Goal: Check status: Check status

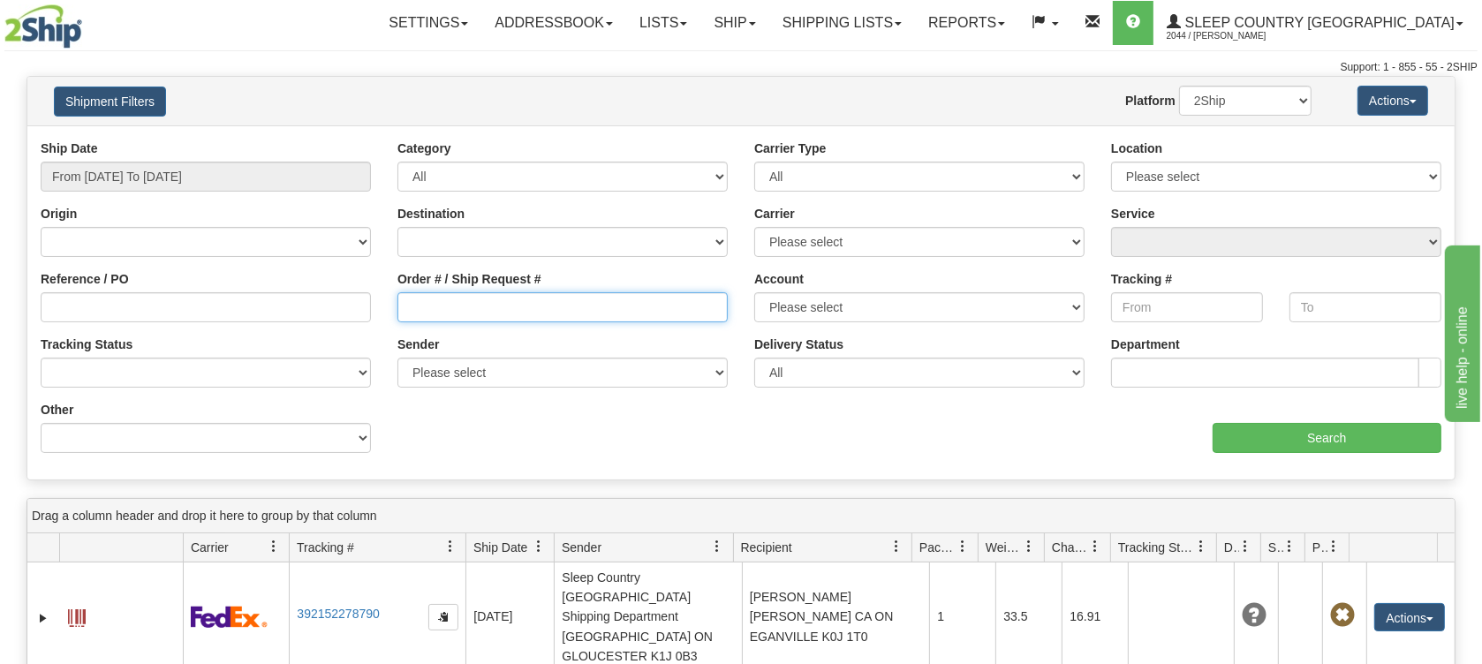
click at [420, 301] on input "Order # / Ship Request #" at bounding box center [562, 307] width 330 height 30
paste input "9007H941736"
type input "9007H941736"
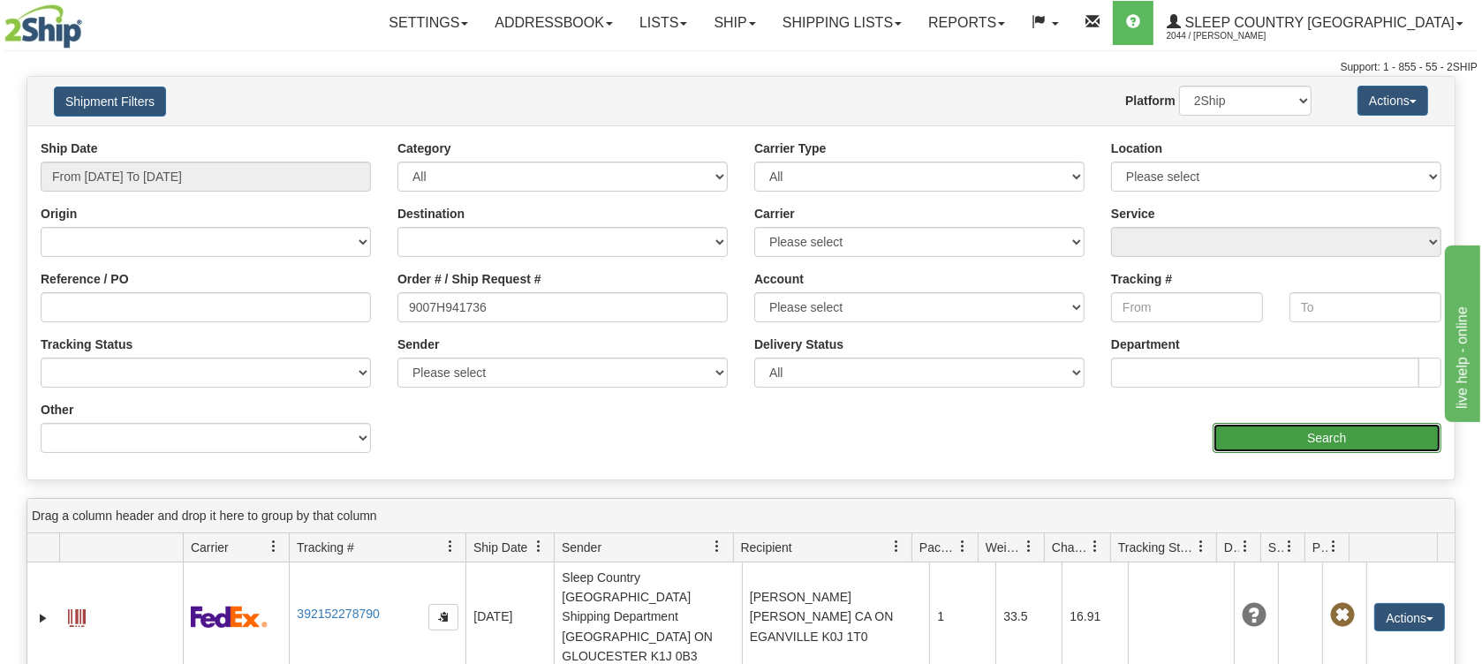
click at [1351, 434] on input "Search" at bounding box center [1327, 438] width 229 height 30
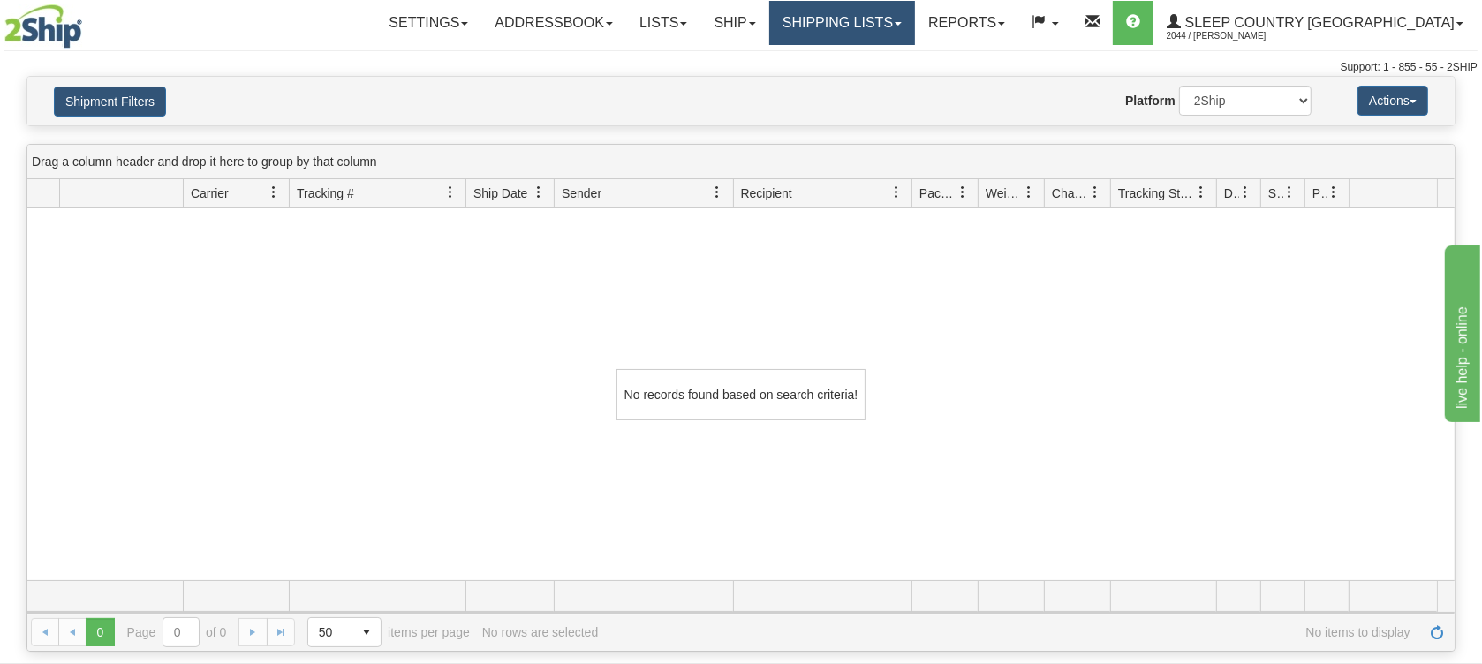
click at [915, 24] on link "Shipping lists" at bounding box center [842, 23] width 146 height 44
click at [901, 16] on link "Shipping lists" at bounding box center [842, 23] width 146 height 44
click at [897, 4] on link "Shipping lists" at bounding box center [842, 23] width 146 height 44
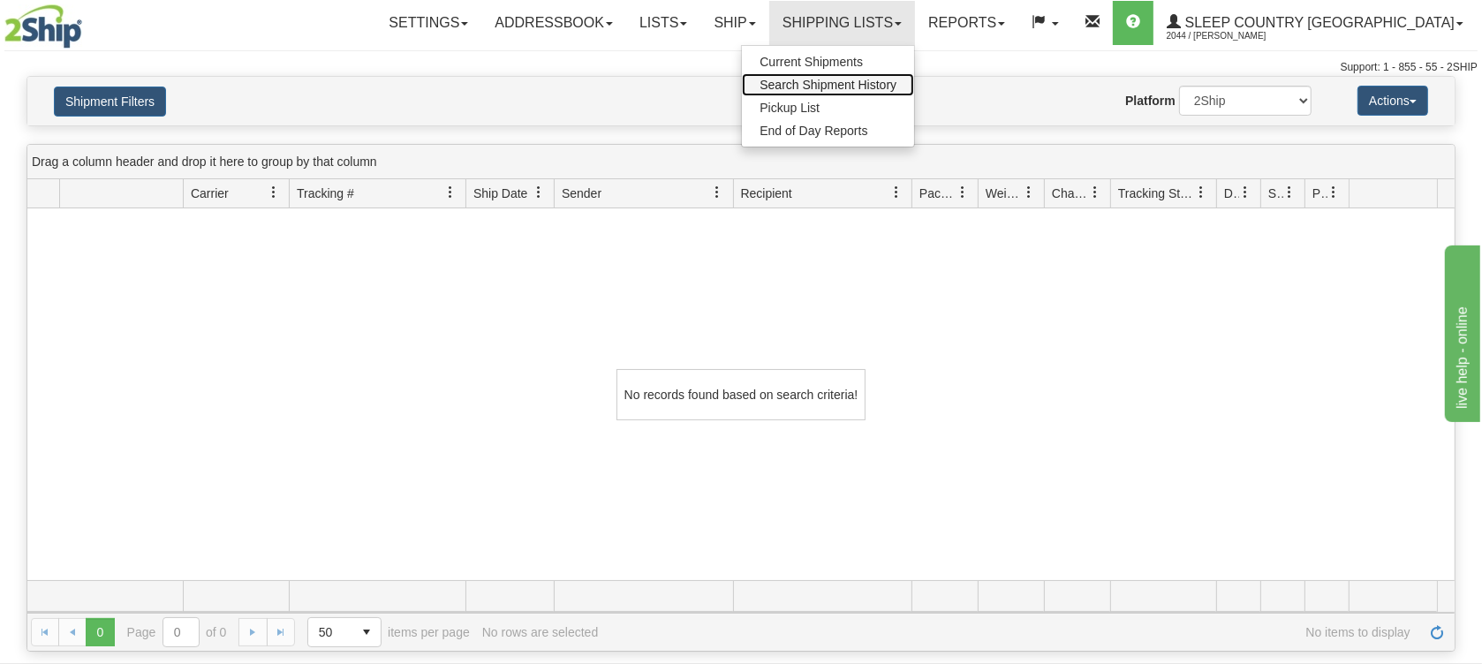
click at [878, 81] on span "Search Shipment History" at bounding box center [828, 85] width 137 height 14
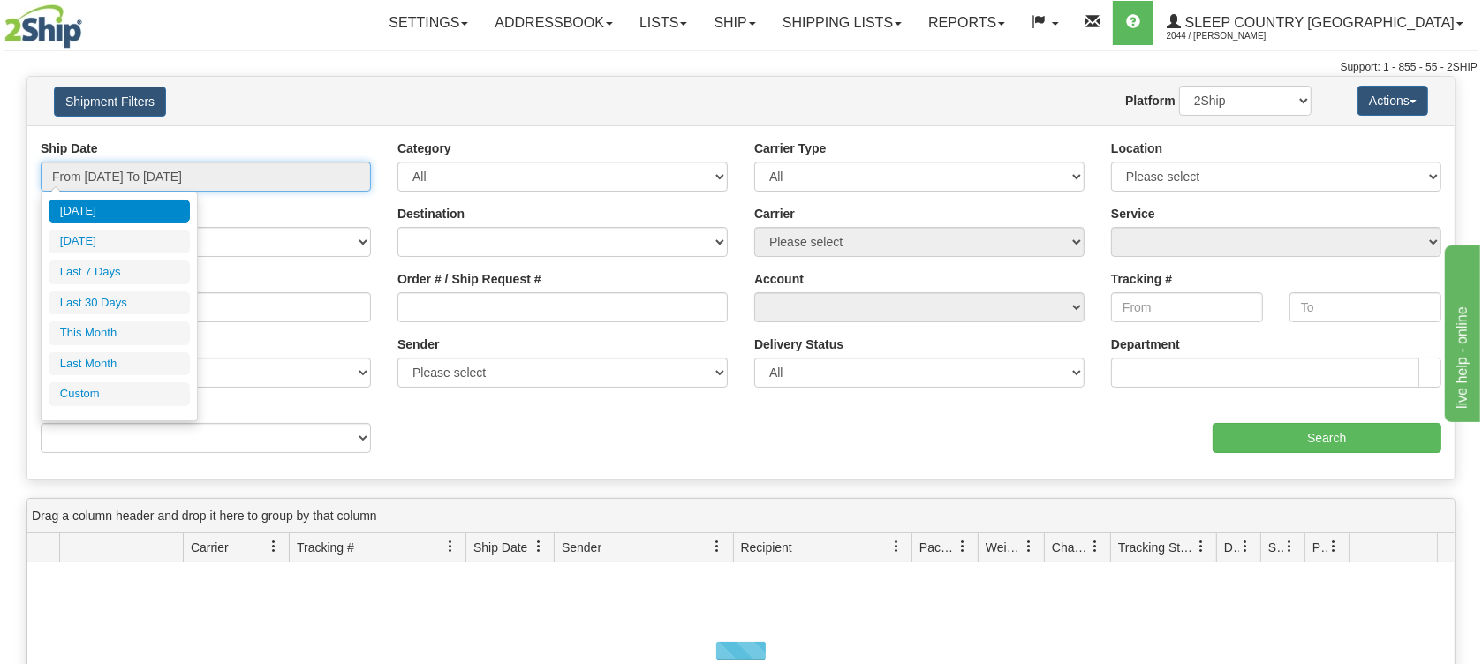
click at [139, 178] on input "From [DATE] To [DATE]" at bounding box center [206, 177] width 330 height 30
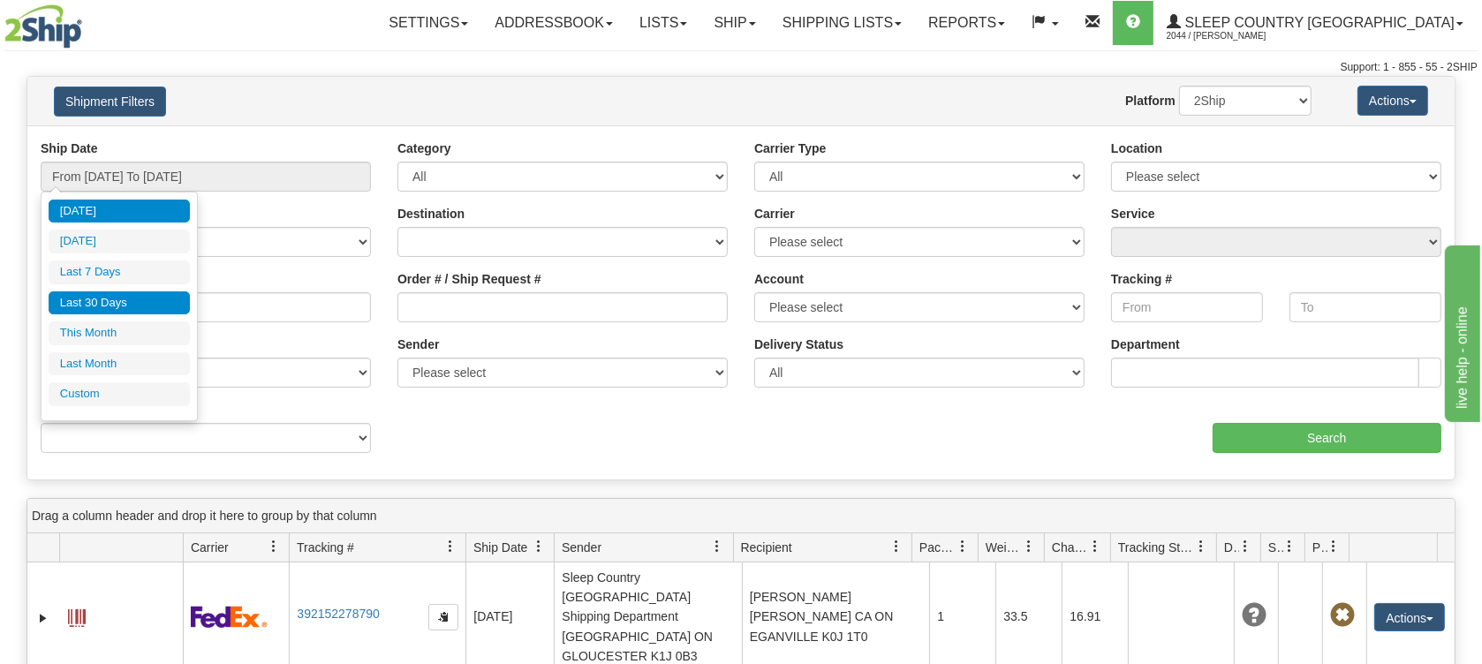
click at [121, 307] on li "Last 30 Days" at bounding box center [119, 303] width 141 height 24
type input "From [DATE] To [DATE]"
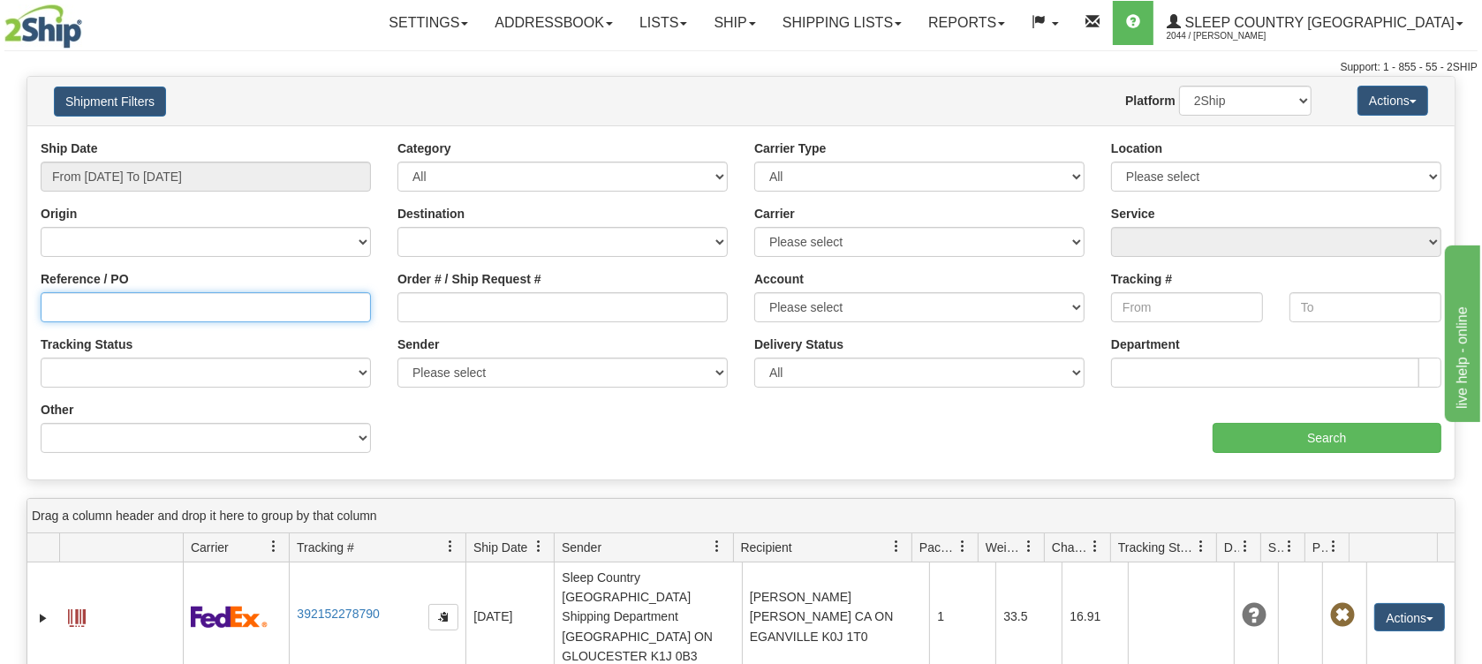
click at [168, 312] on input "Reference / PO" at bounding box center [206, 307] width 330 height 30
paste input "9007H941736"
type input "9007H941736"
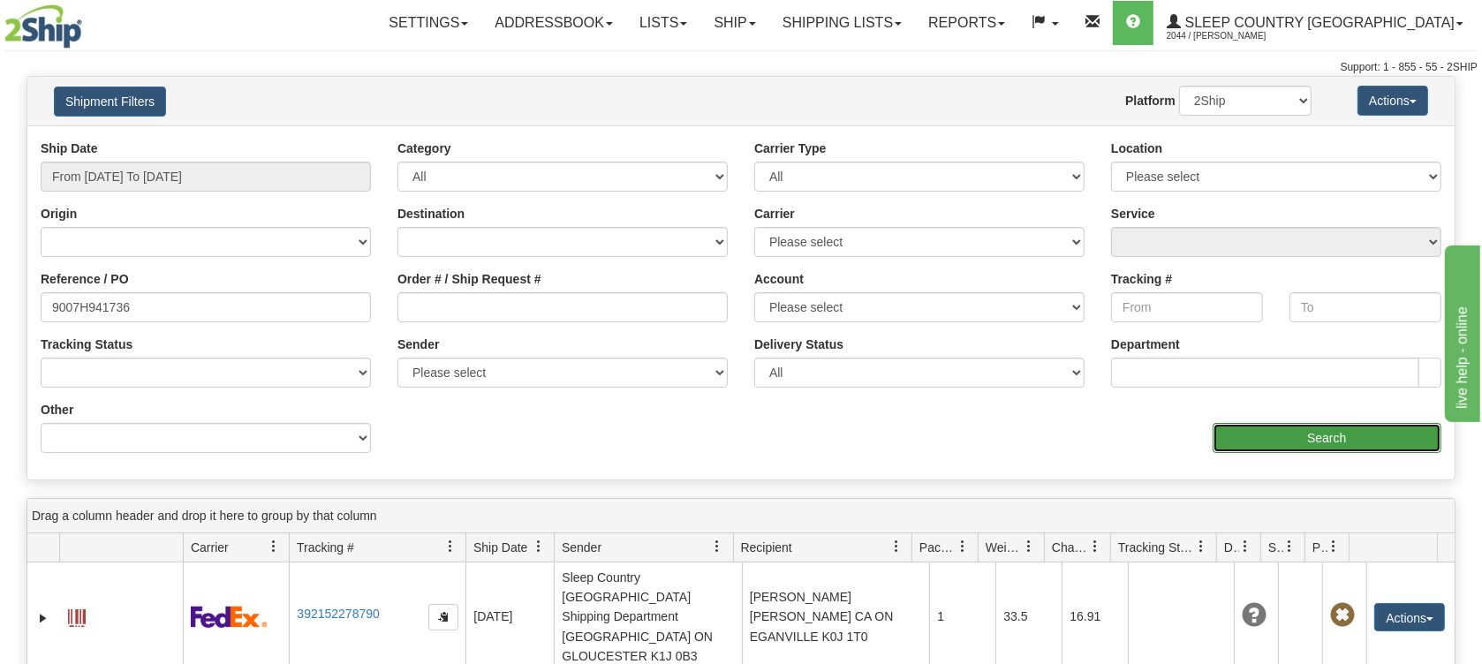
click at [1307, 436] on input "Search" at bounding box center [1327, 438] width 229 height 30
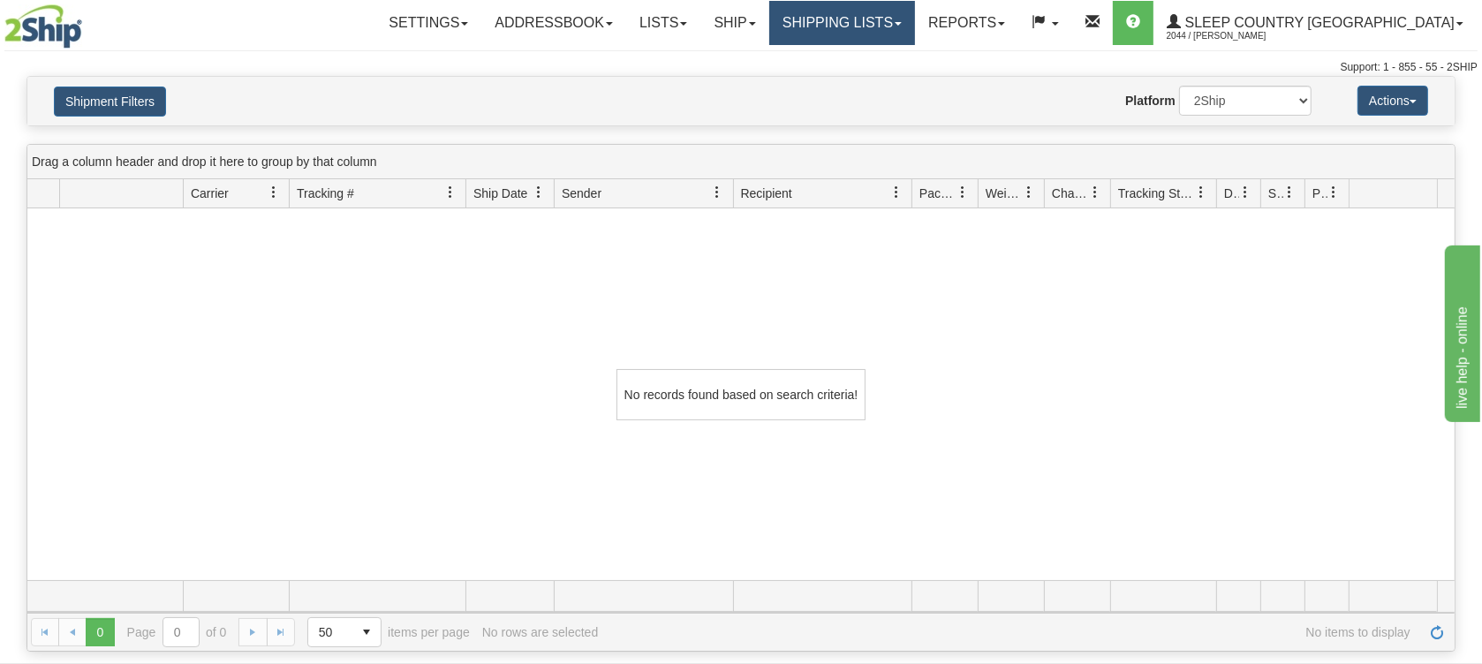
click at [909, 29] on link "Shipping lists" at bounding box center [842, 23] width 146 height 44
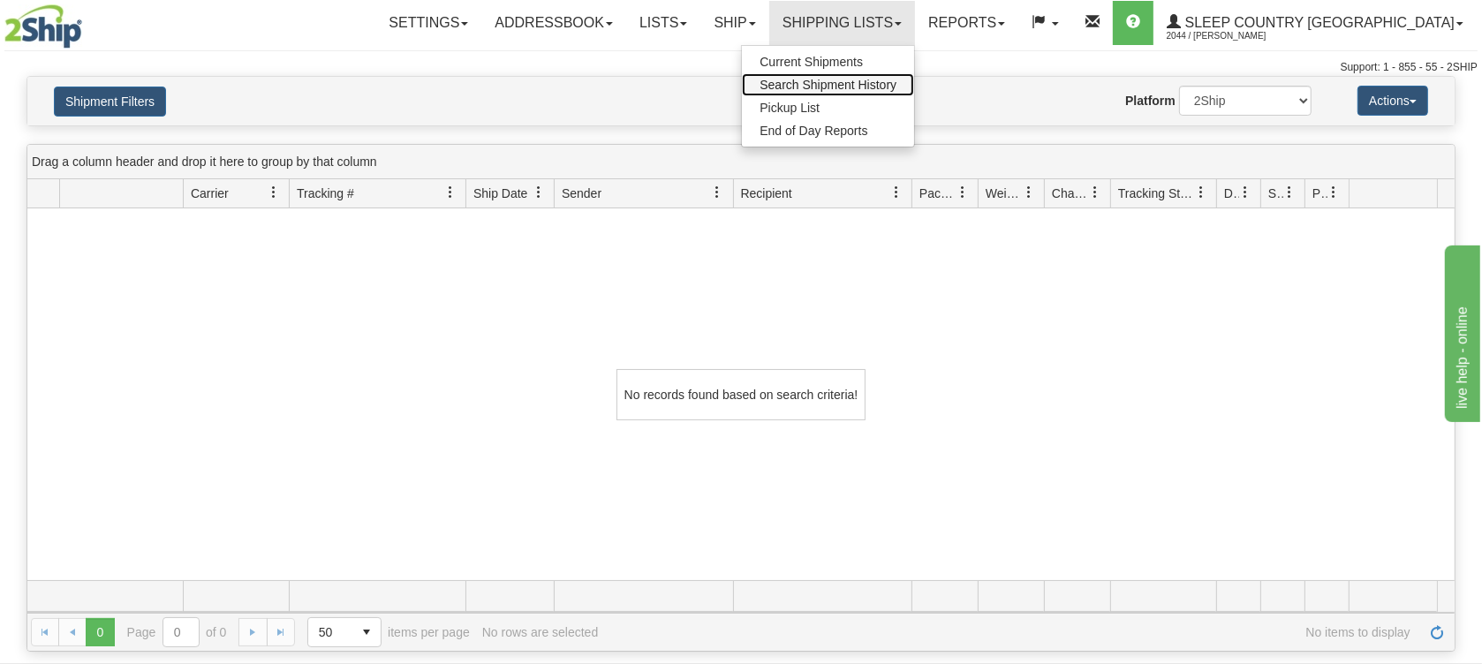
click at [890, 88] on span "Search Shipment History" at bounding box center [828, 85] width 137 height 14
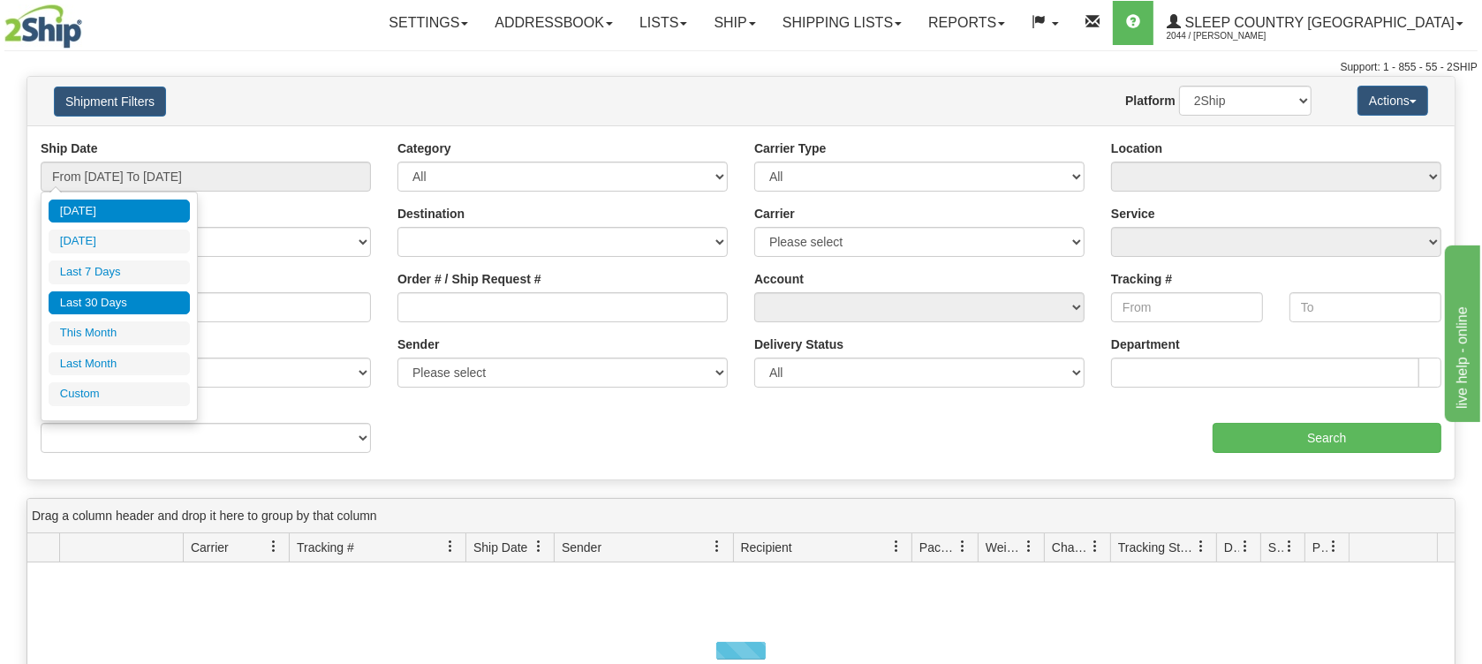
click at [134, 300] on li "Last 30 Days" at bounding box center [119, 303] width 141 height 24
type input "From [DATE] To [DATE]"
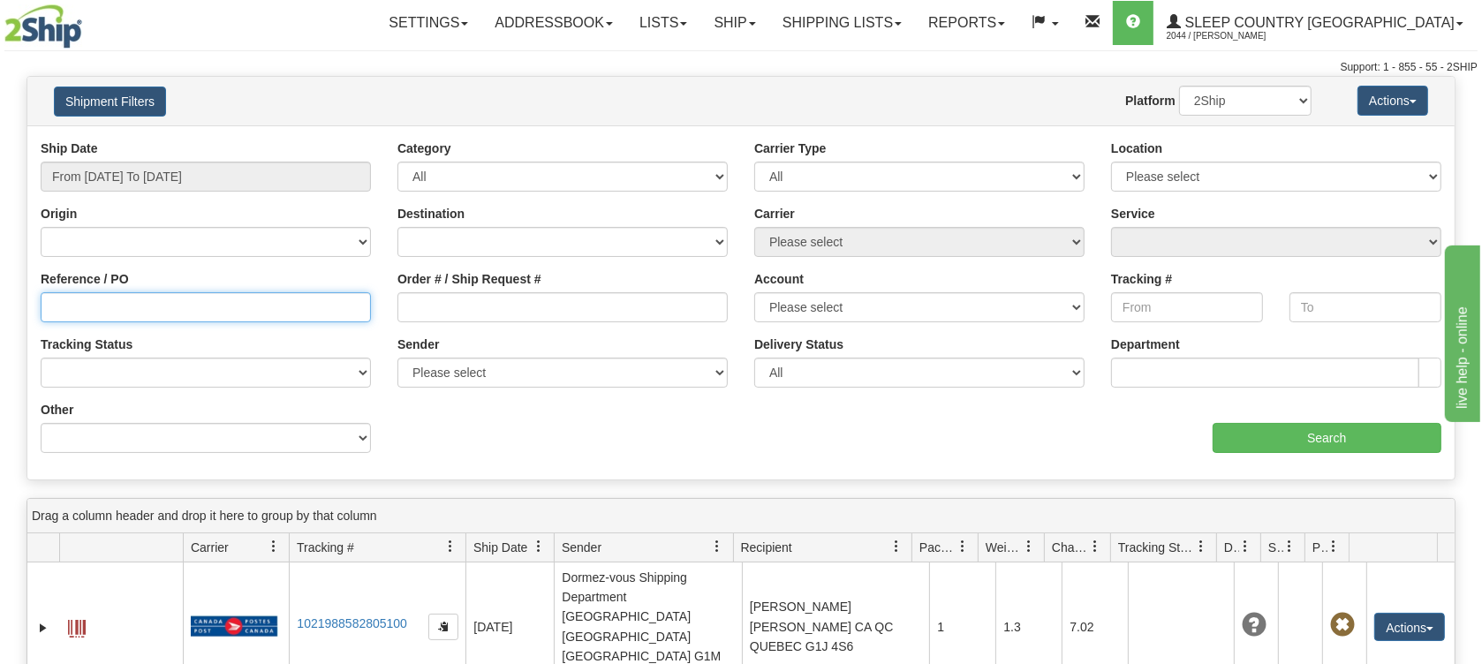
click at [147, 305] on input "Reference / PO" at bounding box center [206, 307] width 330 height 30
paste input "1017362"
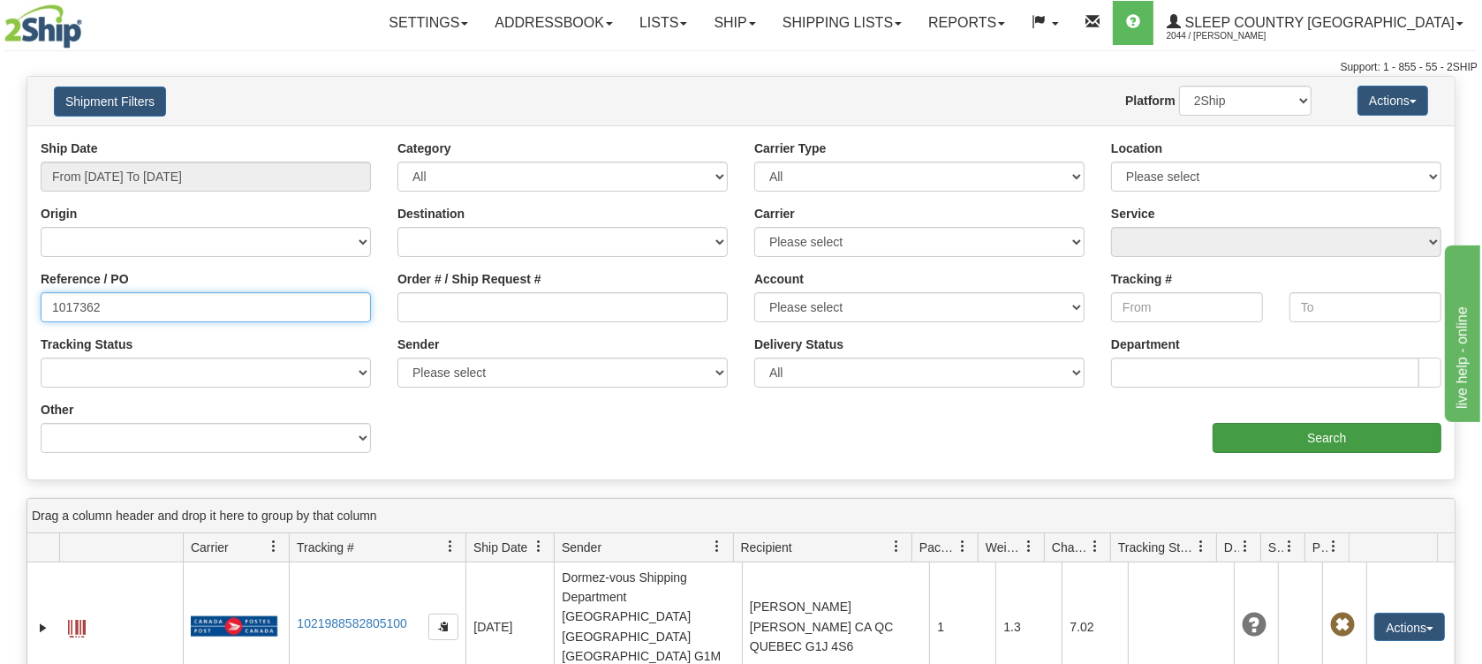
type input "1017362"
click at [1269, 424] on input "Search" at bounding box center [1327, 438] width 229 height 30
